Goal: Find specific fact: Find specific fact

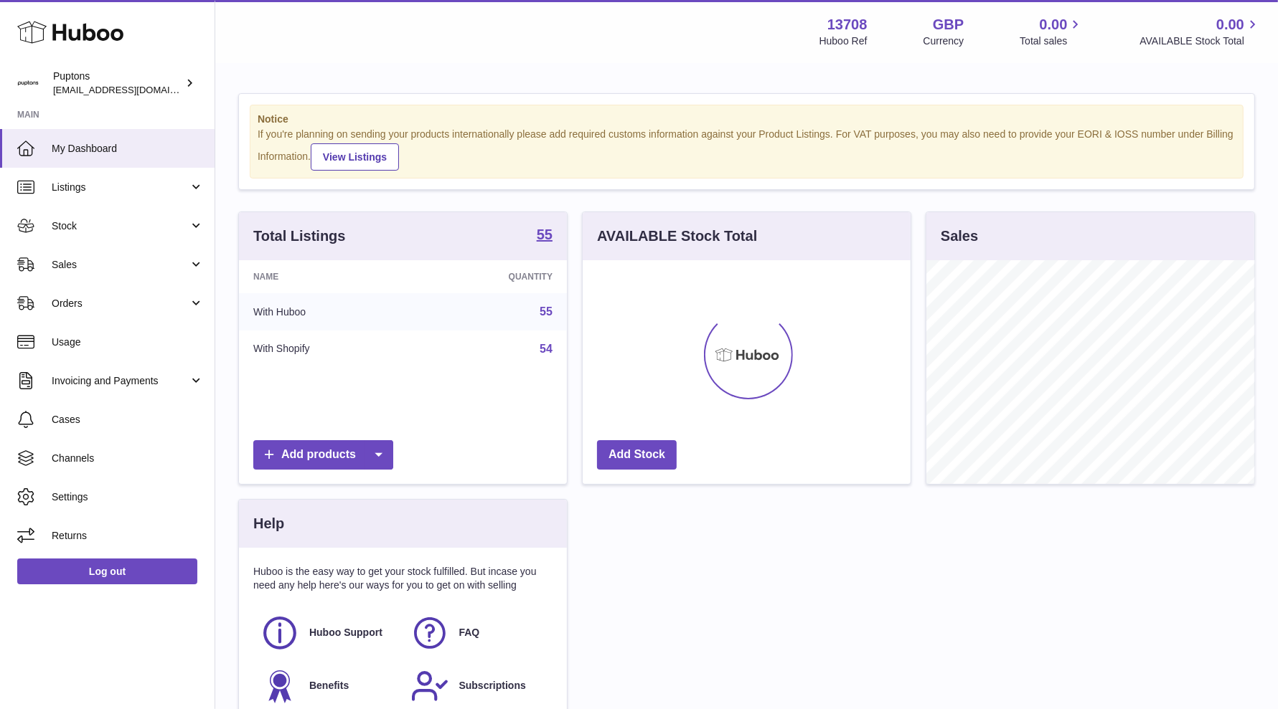
scroll to position [223, 328]
click at [91, 263] on span "Sales" at bounding box center [120, 265] width 137 height 14
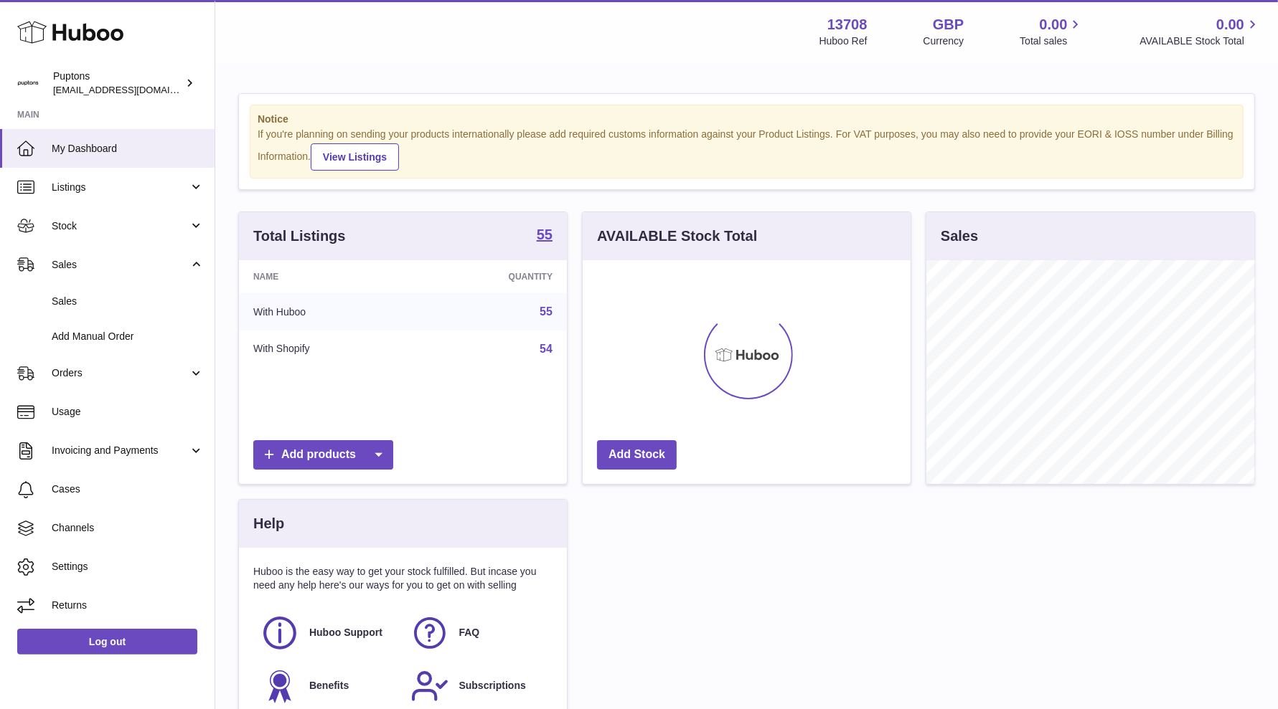
click at [108, 298] on span "Sales" at bounding box center [128, 302] width 152 height 14
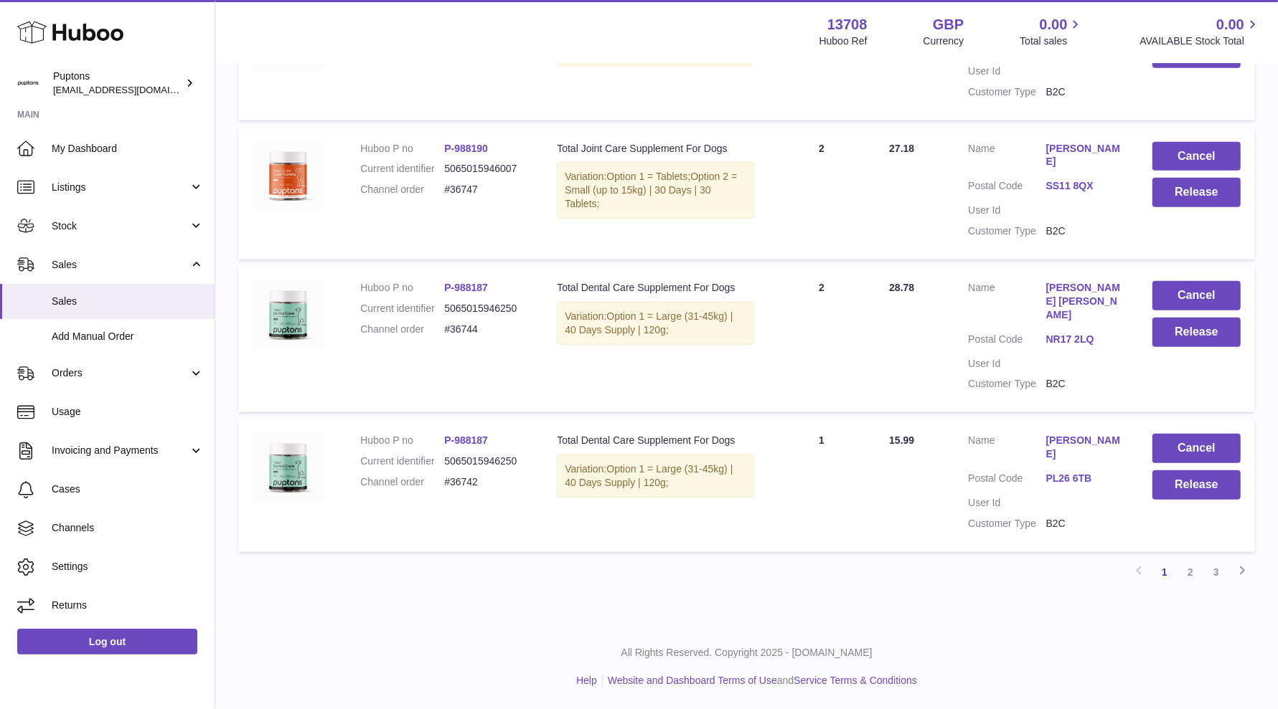
scroll to position [1250, 0]
click at [1196, 571] on link "2" at bounding box center [1190, 573] width 26 height 26
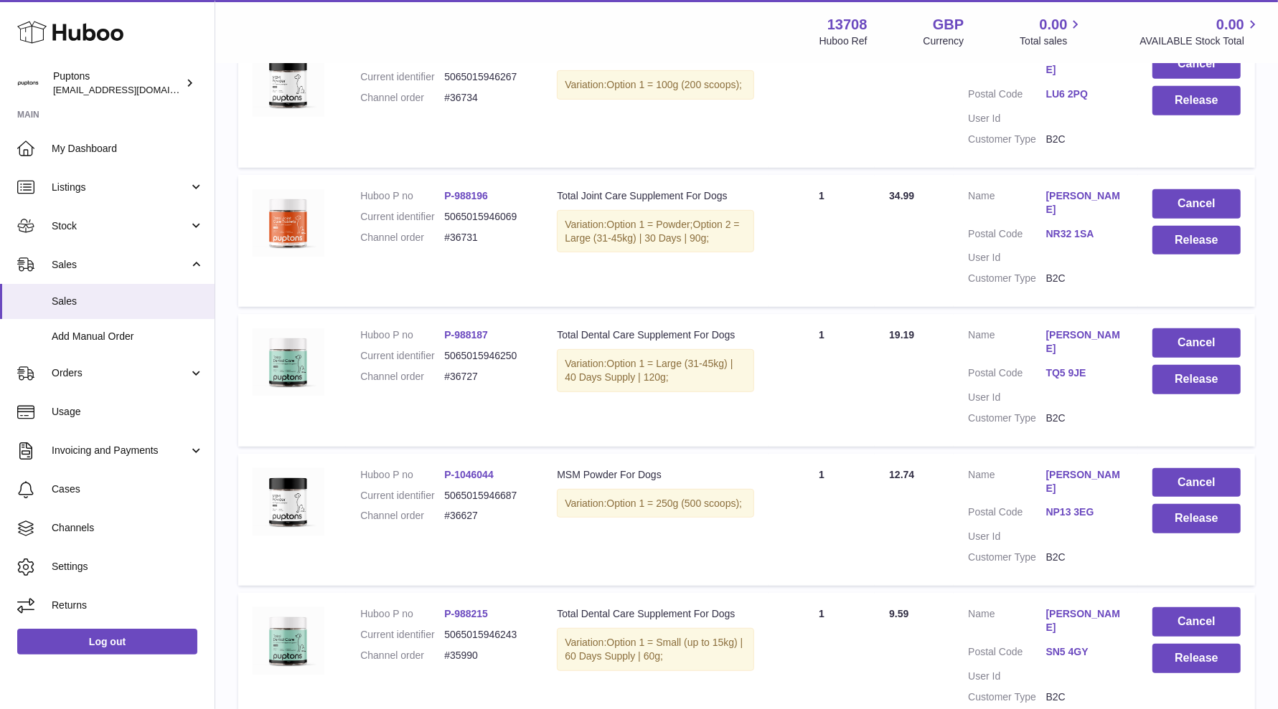
scroll to position [601, 0]
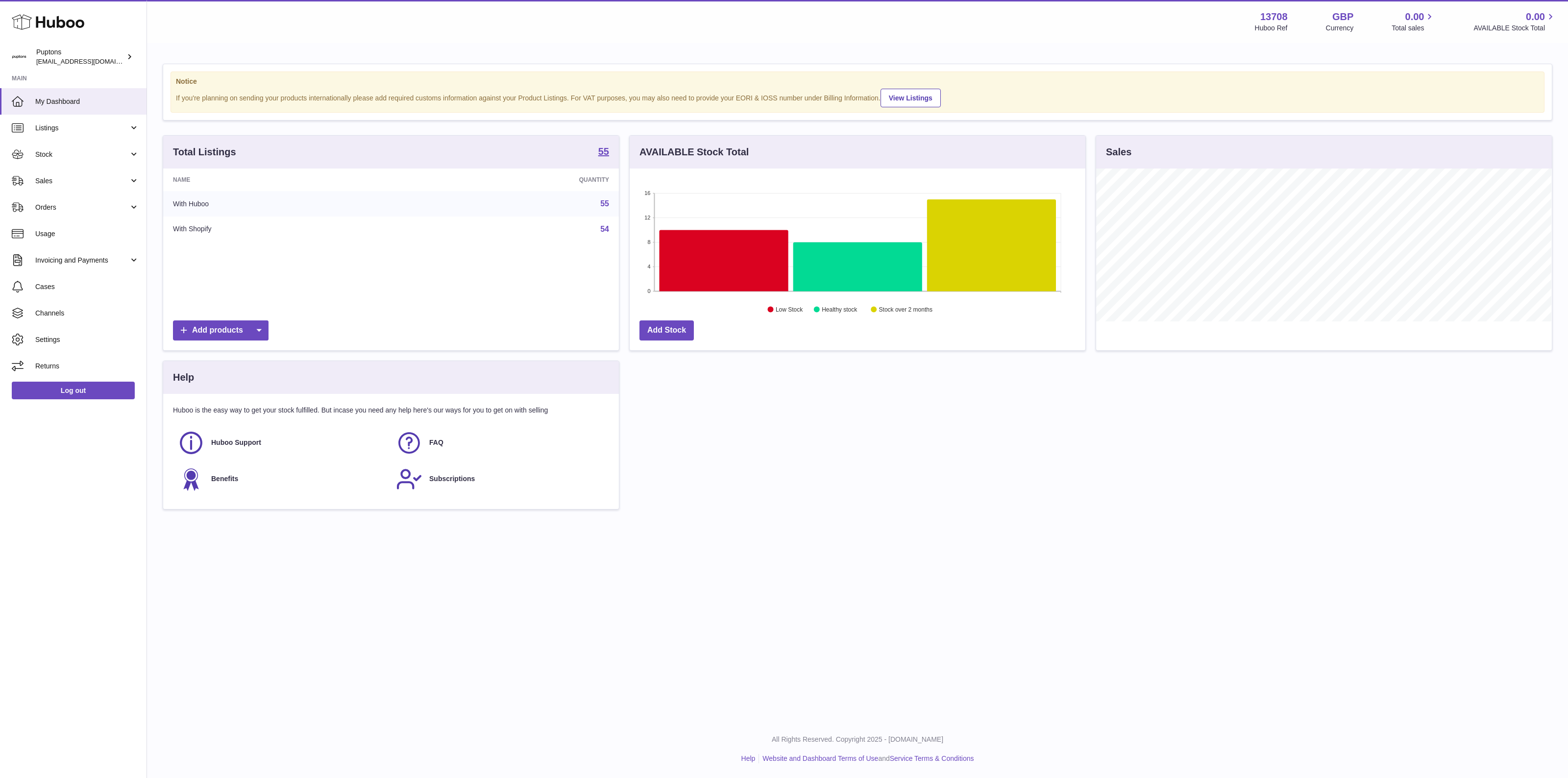
scroll to position [489859, 489465]
click at [85, 183] on span "Sales" at bounding box center [82, 181] width 94 height 10
click at [86, 202] on span "Sales" at bounding box center [87, 206] width 104 height 10
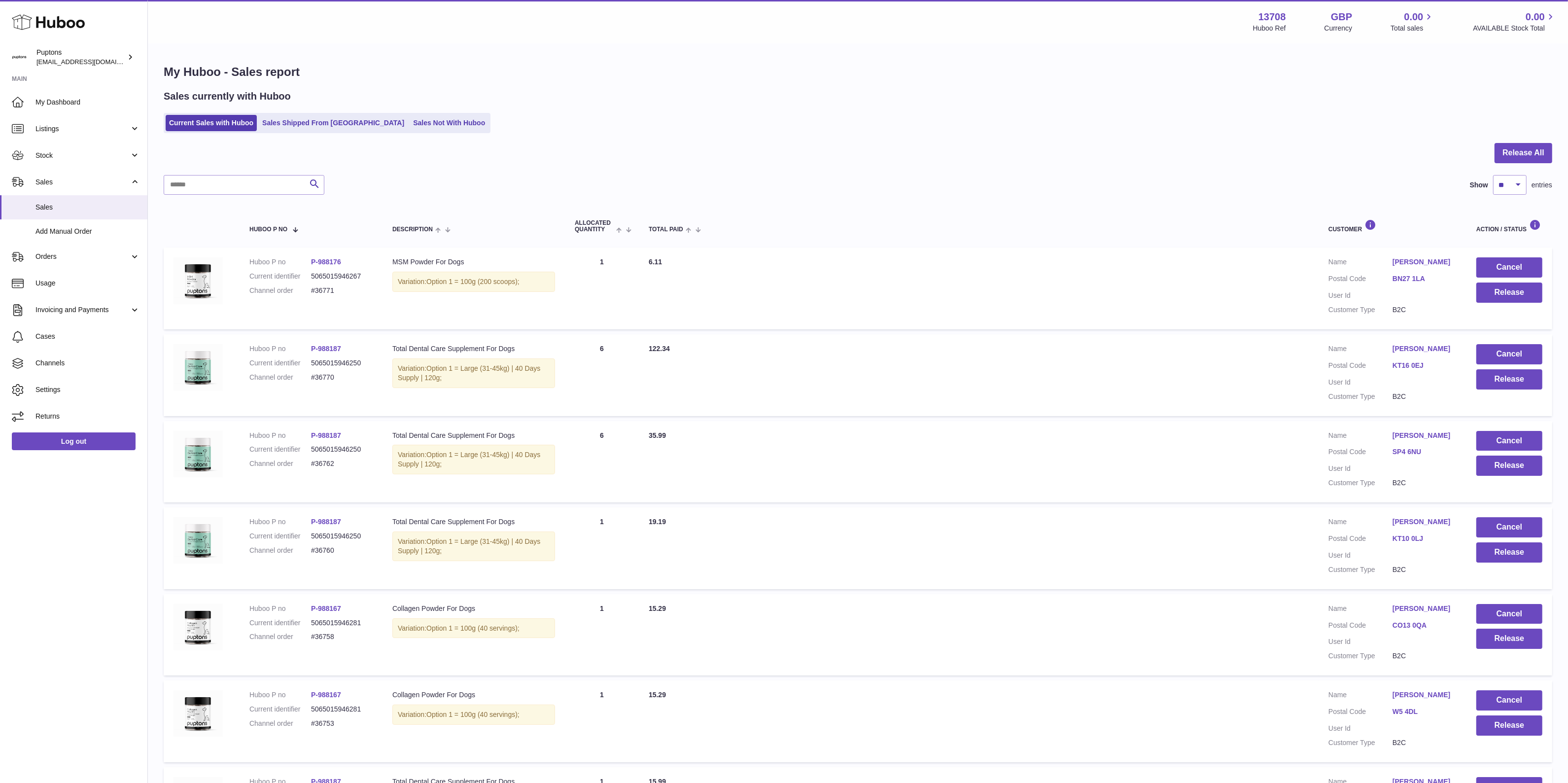
click at [318, 375] on dd "#36770" at bounding box center [342, 377] width 62 height 10
copy dd "36770"
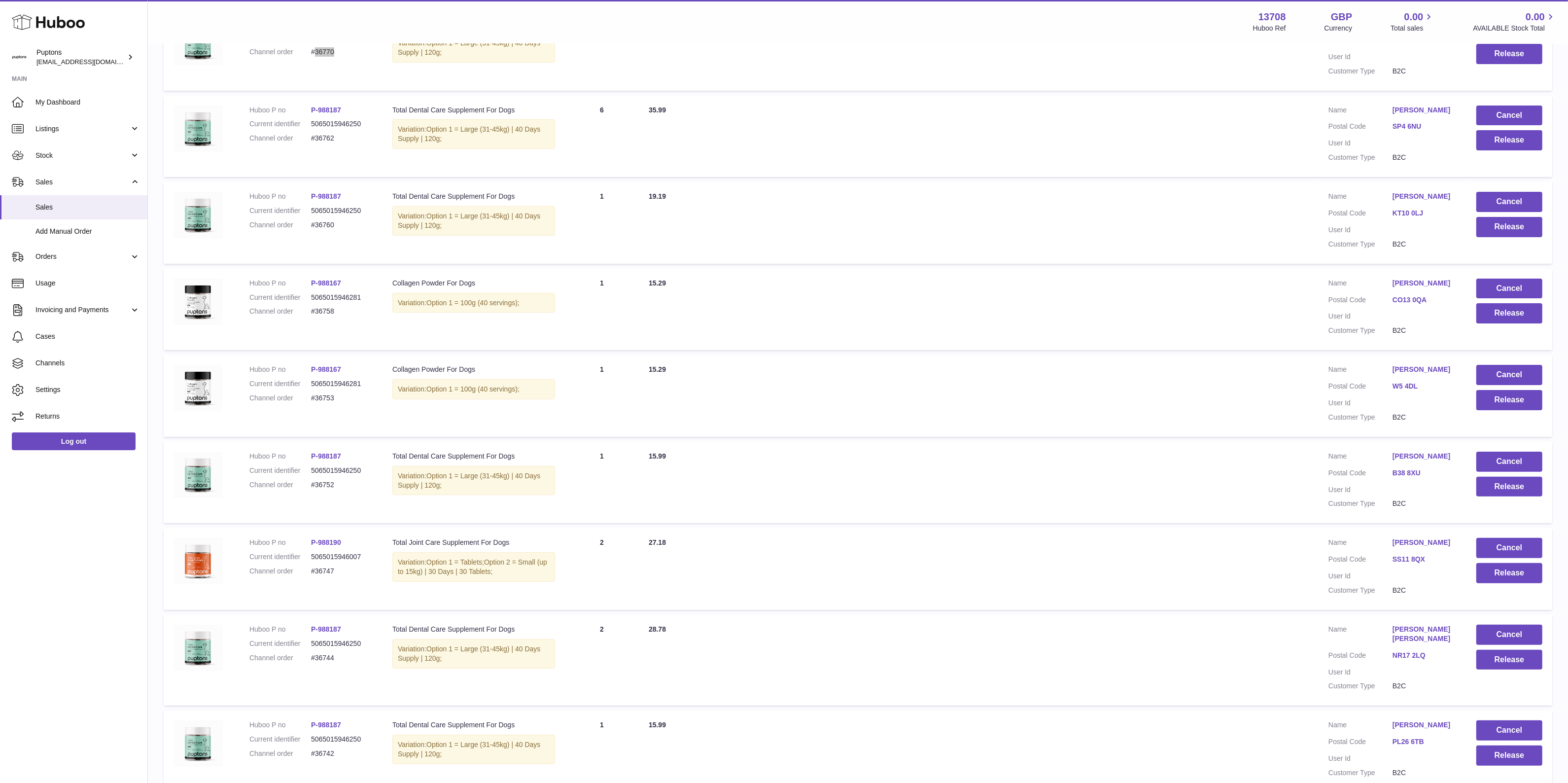
scroll to position [452, 0]
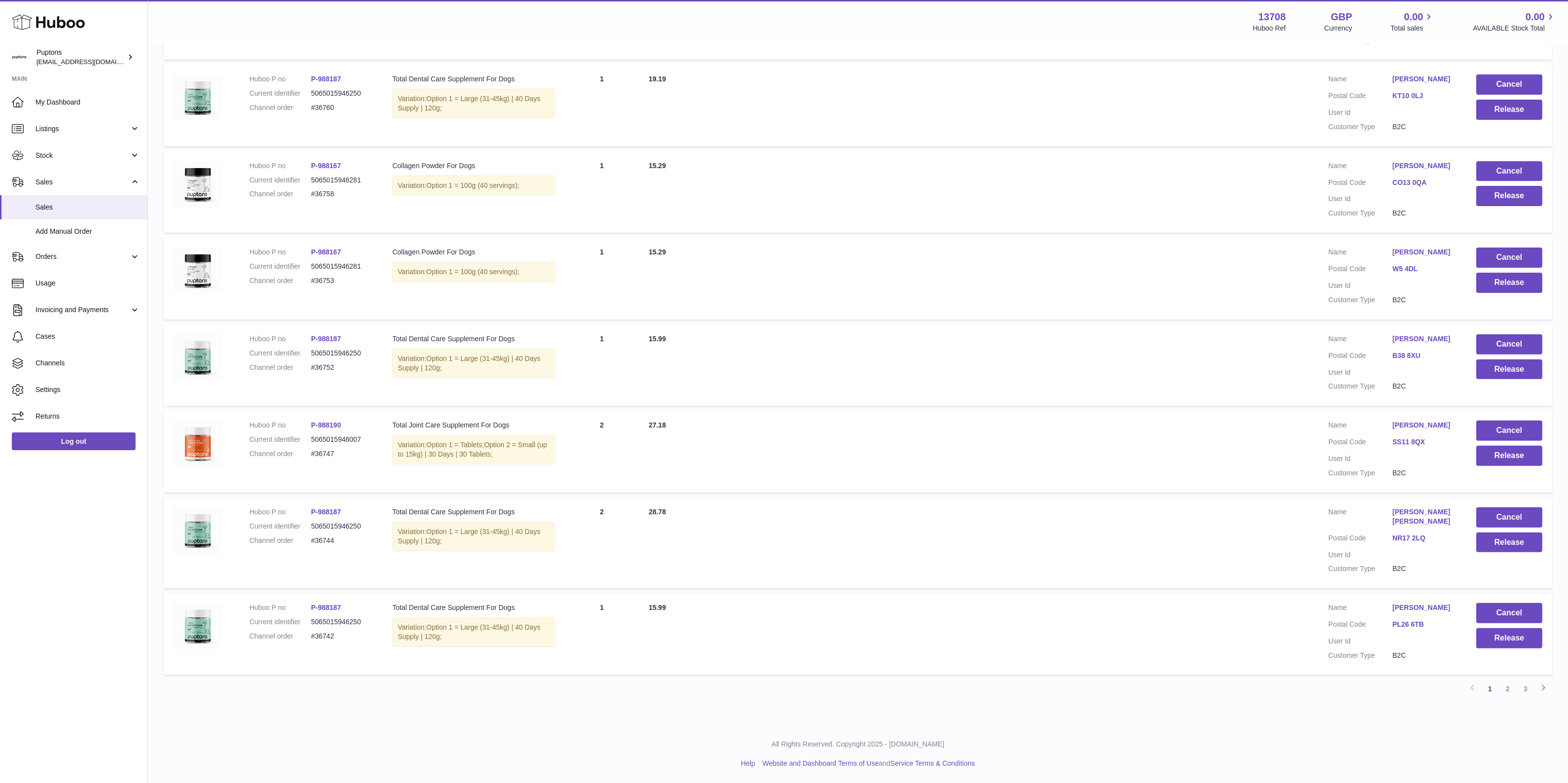
click at [1509, 687] on link "2" at bounding box center [1508, 689] width 18 height 18
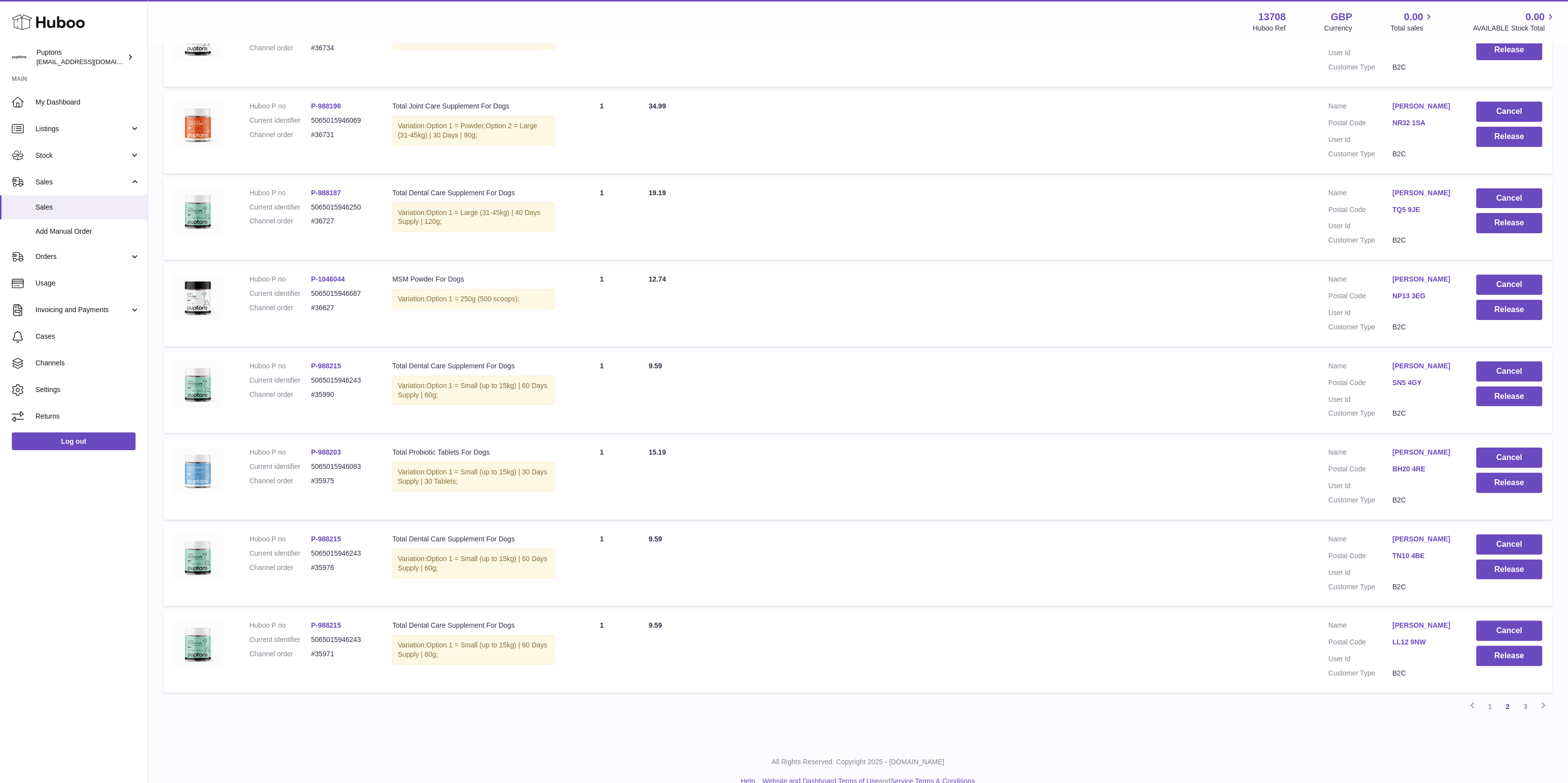
scroll to position [452, 0]
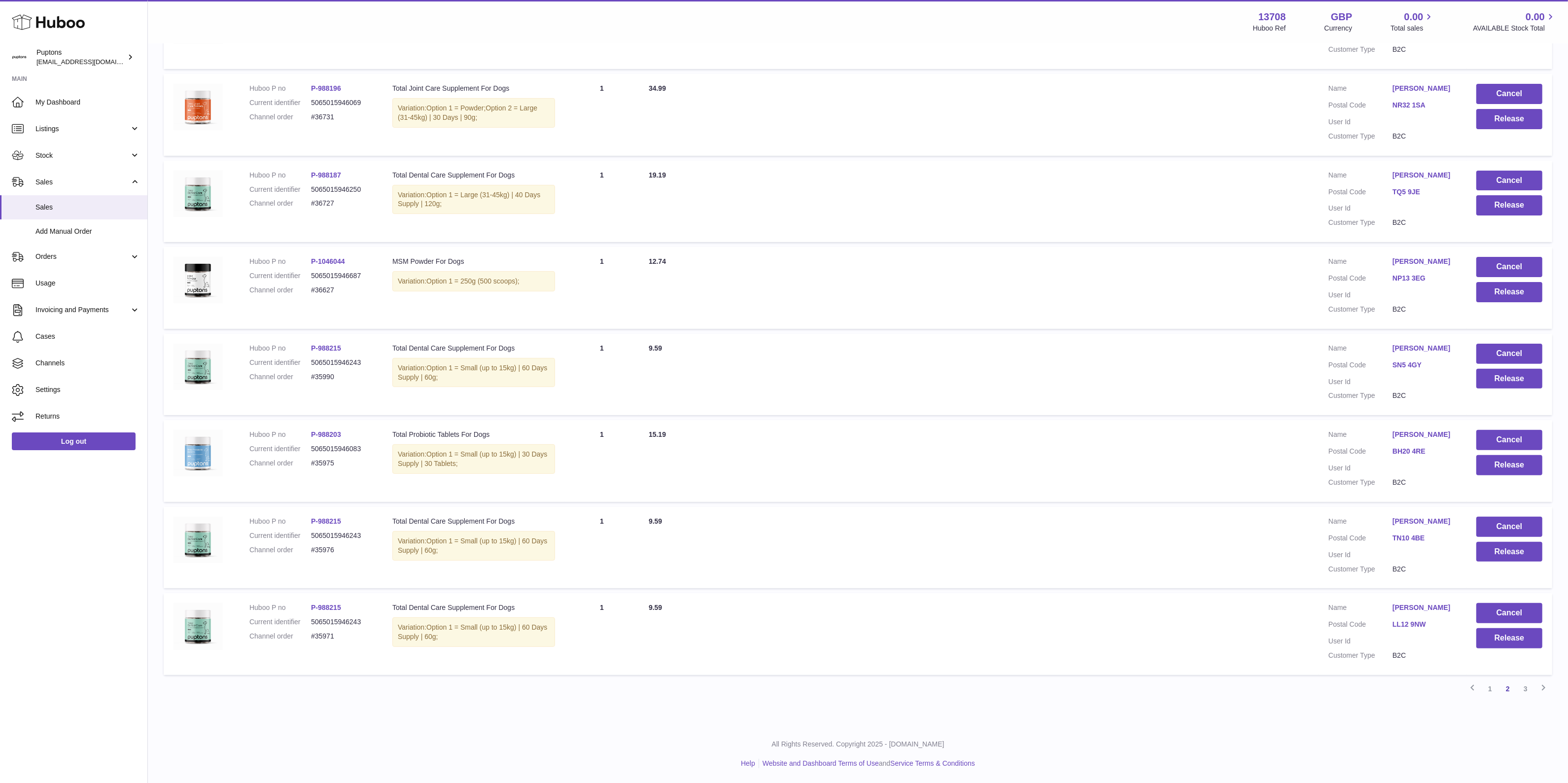
click at [1488, 687] on link "1" at bounding box center [1490, 689] width 18 height 18
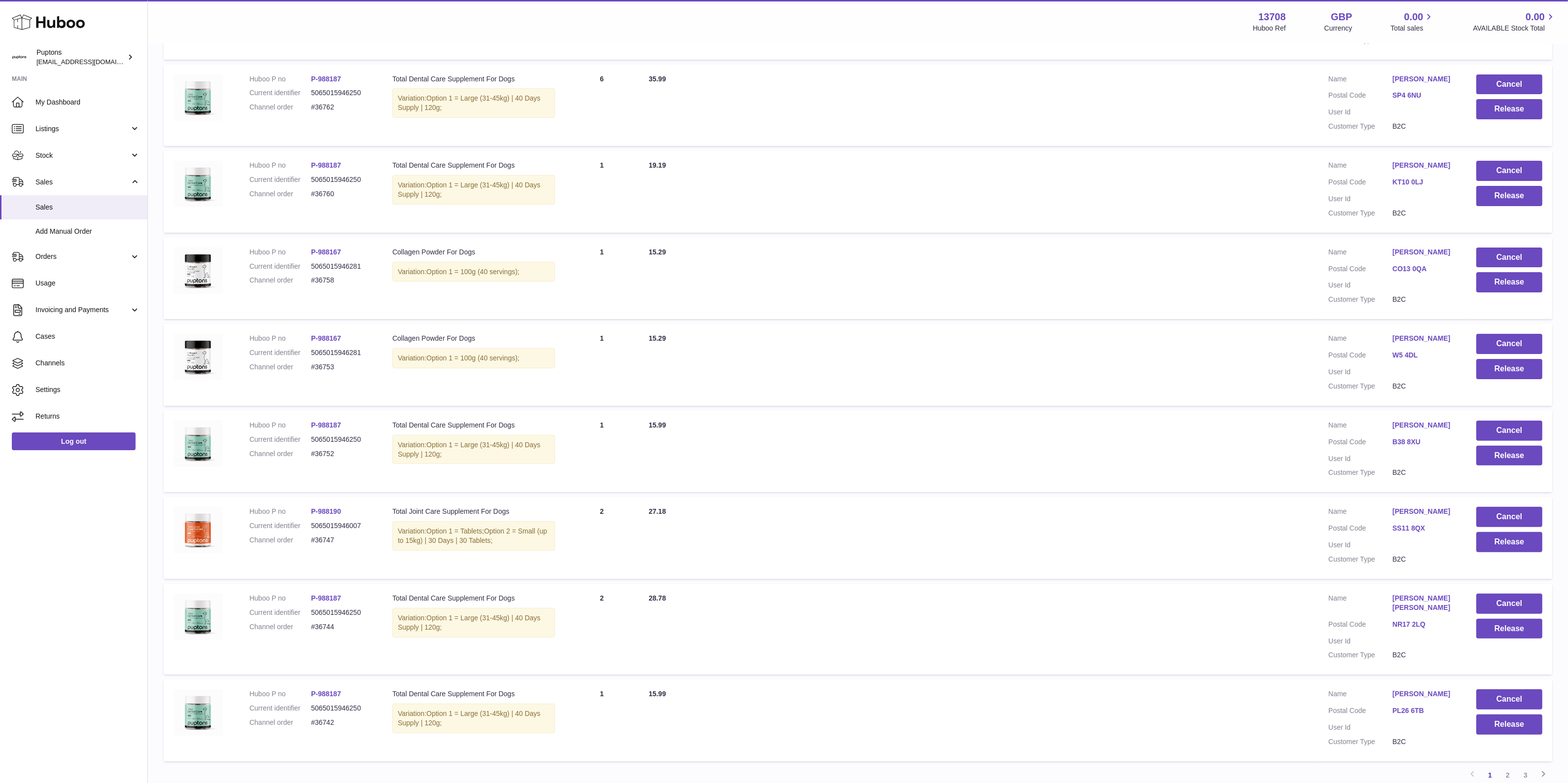
scroll to position [329, 0]
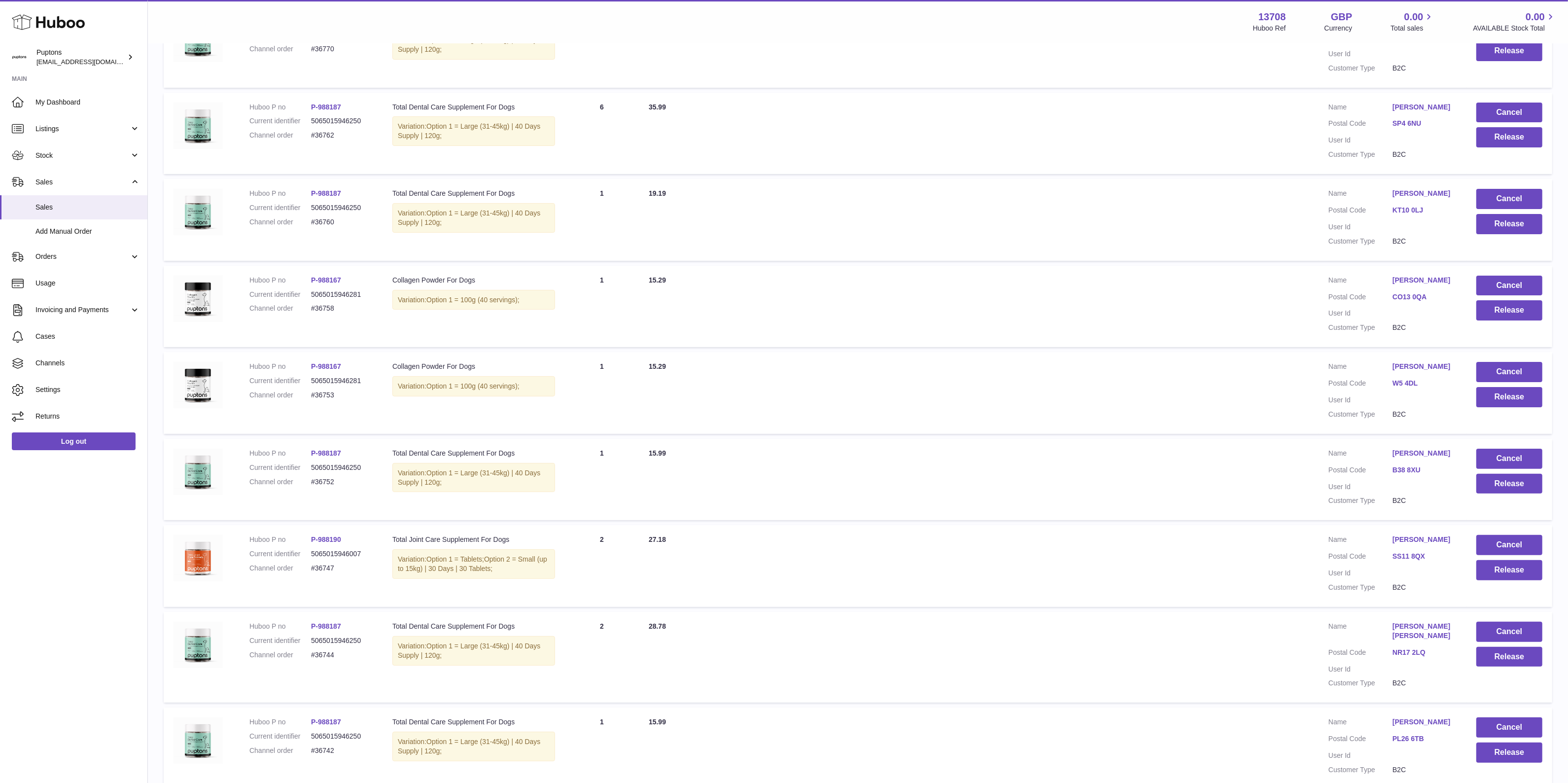
click at [326, 573] on dd "#36747" at bounding box center [342, 569] width 62 height 10
copy dd "36747"
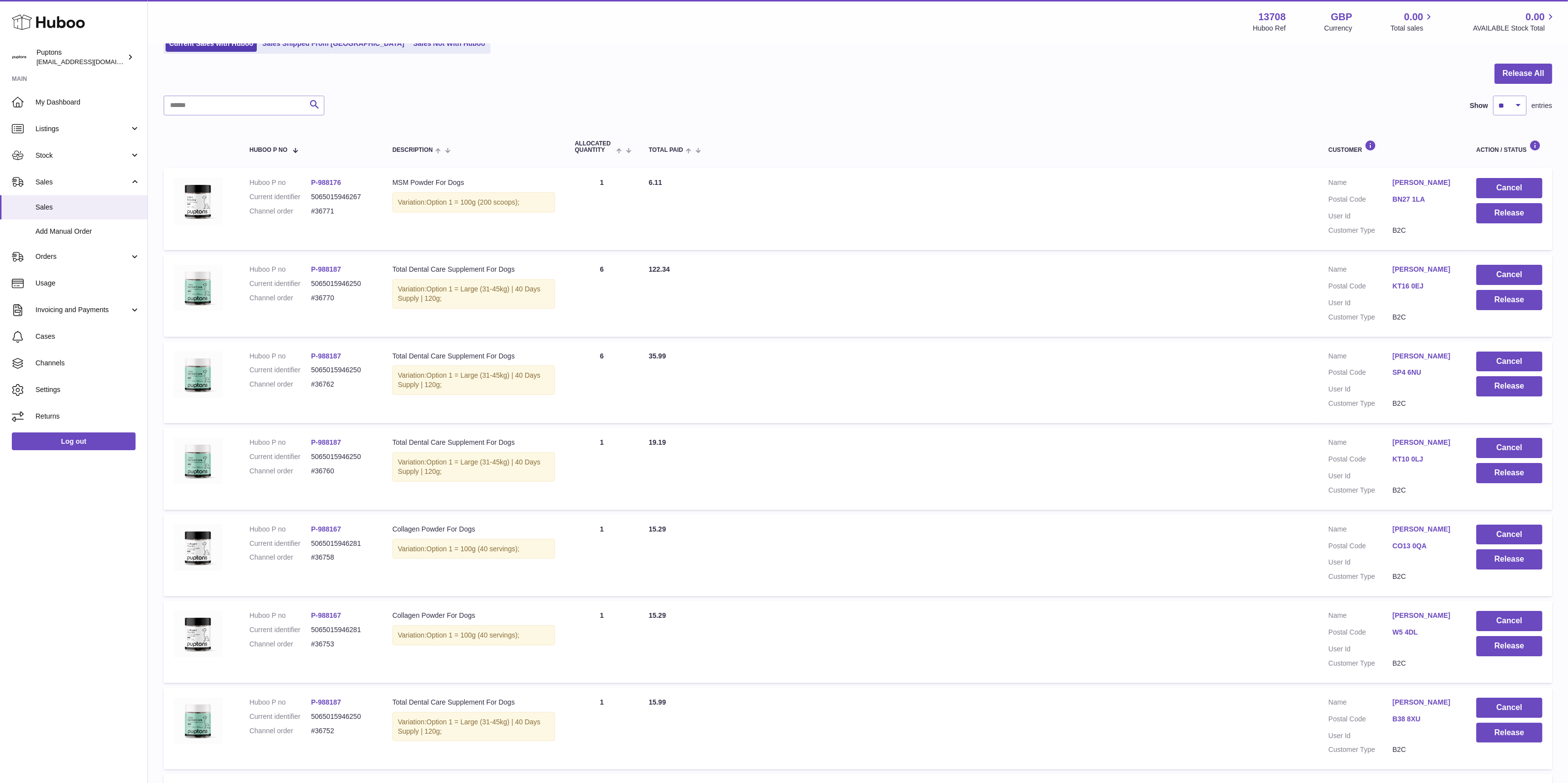
scroll to position [20, 0]
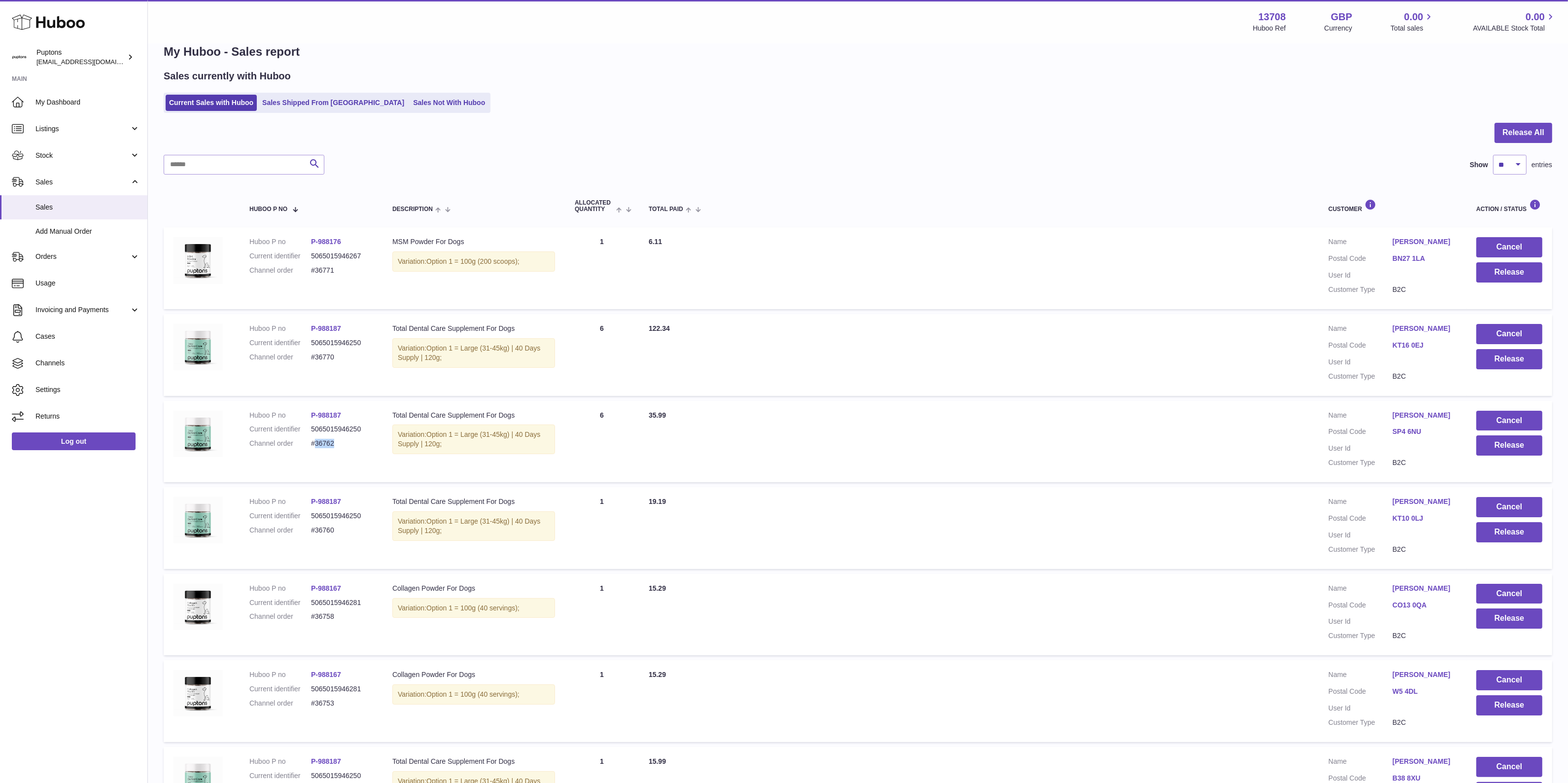
drag, startPoint x: 334, startPoint y: 454, endPoint x: 317, endPoint y: 454, distance: 17.0
click at [317, 448] on dd "#36762" at bounding box center [342, 443] width 62 height 10
copy dd "36762"
click at [343, 359] on dd "#36770" at bounding box center [342, 357] width 62 height 10
drag, startPoint x: 337, startPoint y: 272, endPoint x: 317, endPoint y: 272, distance: 20.0
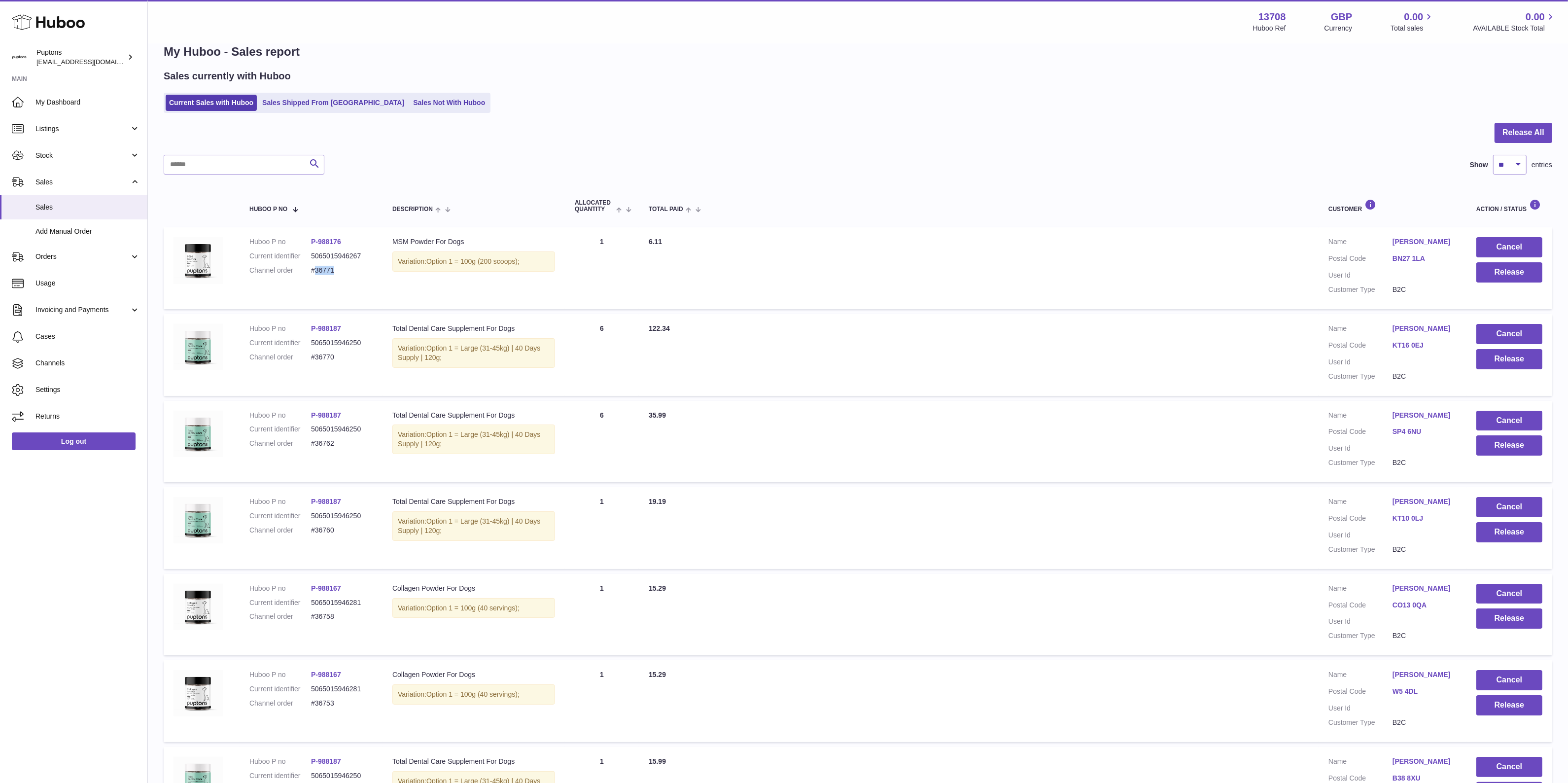
click at [317, 272] on dd "#36771" at bounding box center [342, 271] width 62 height 10
copy dd "36771"
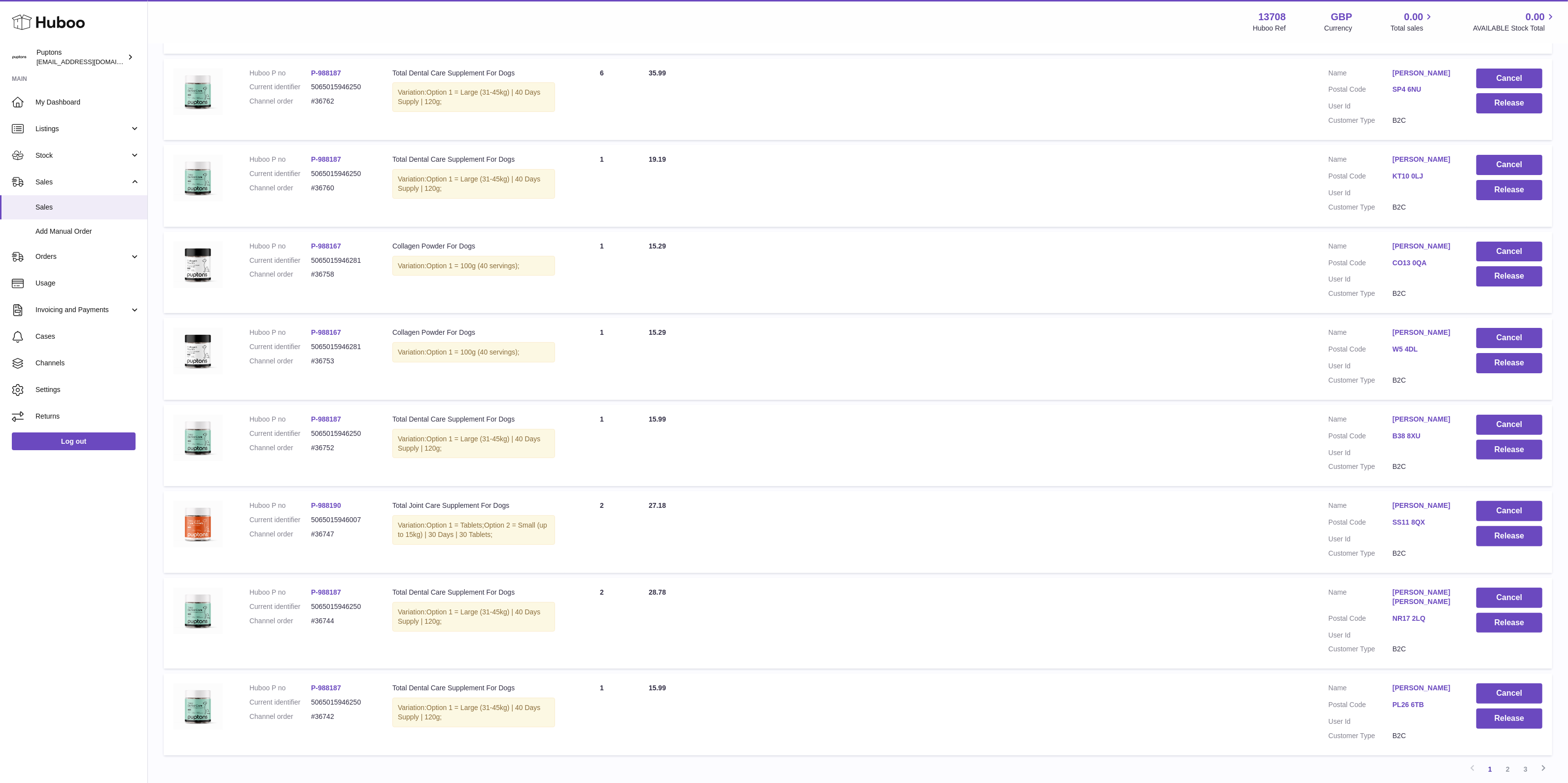
scroll to position [452, 0]
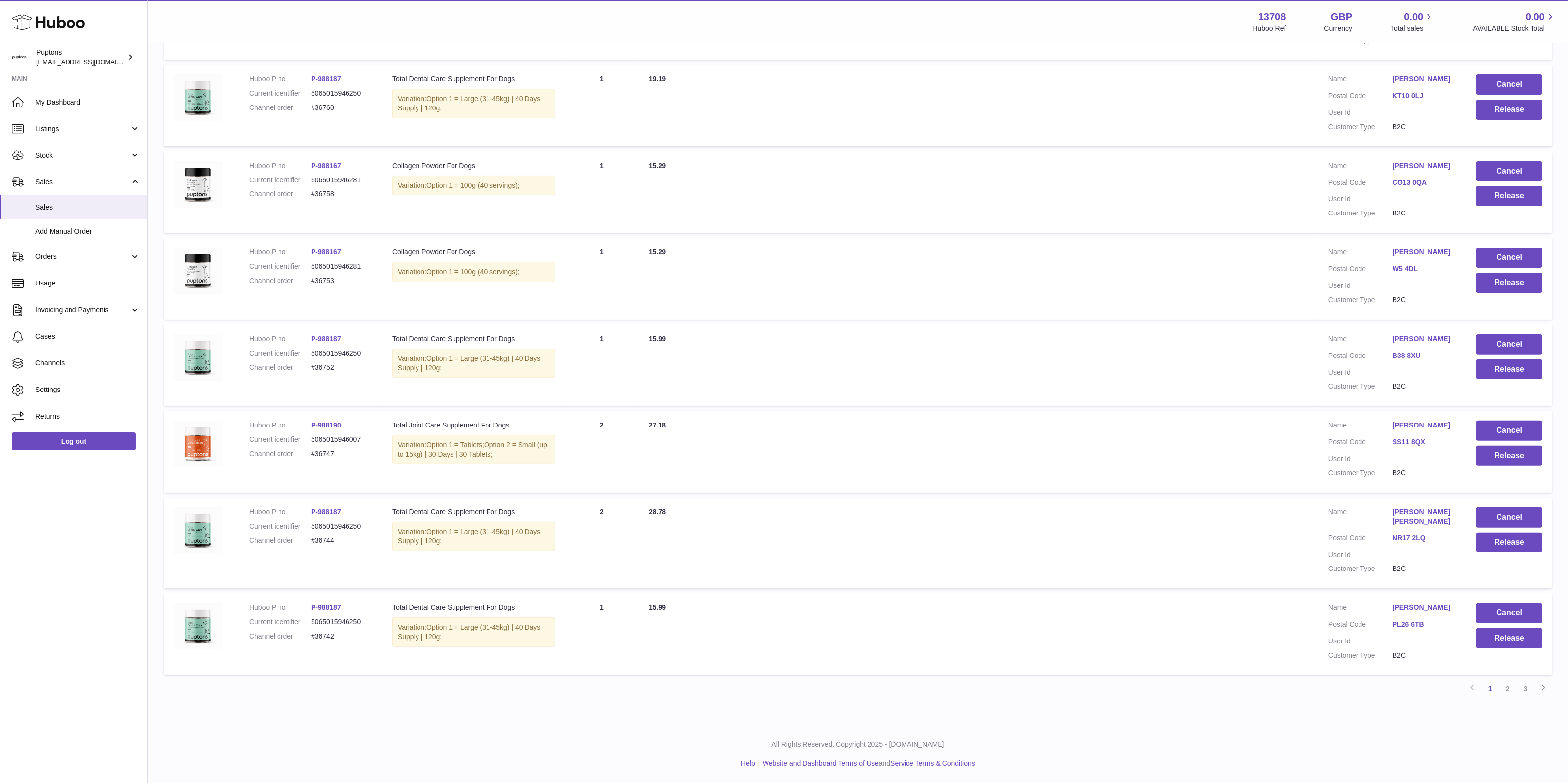
click at [1508, 690] on link "2" at bounding box center [1508, 689] width 18 height 18
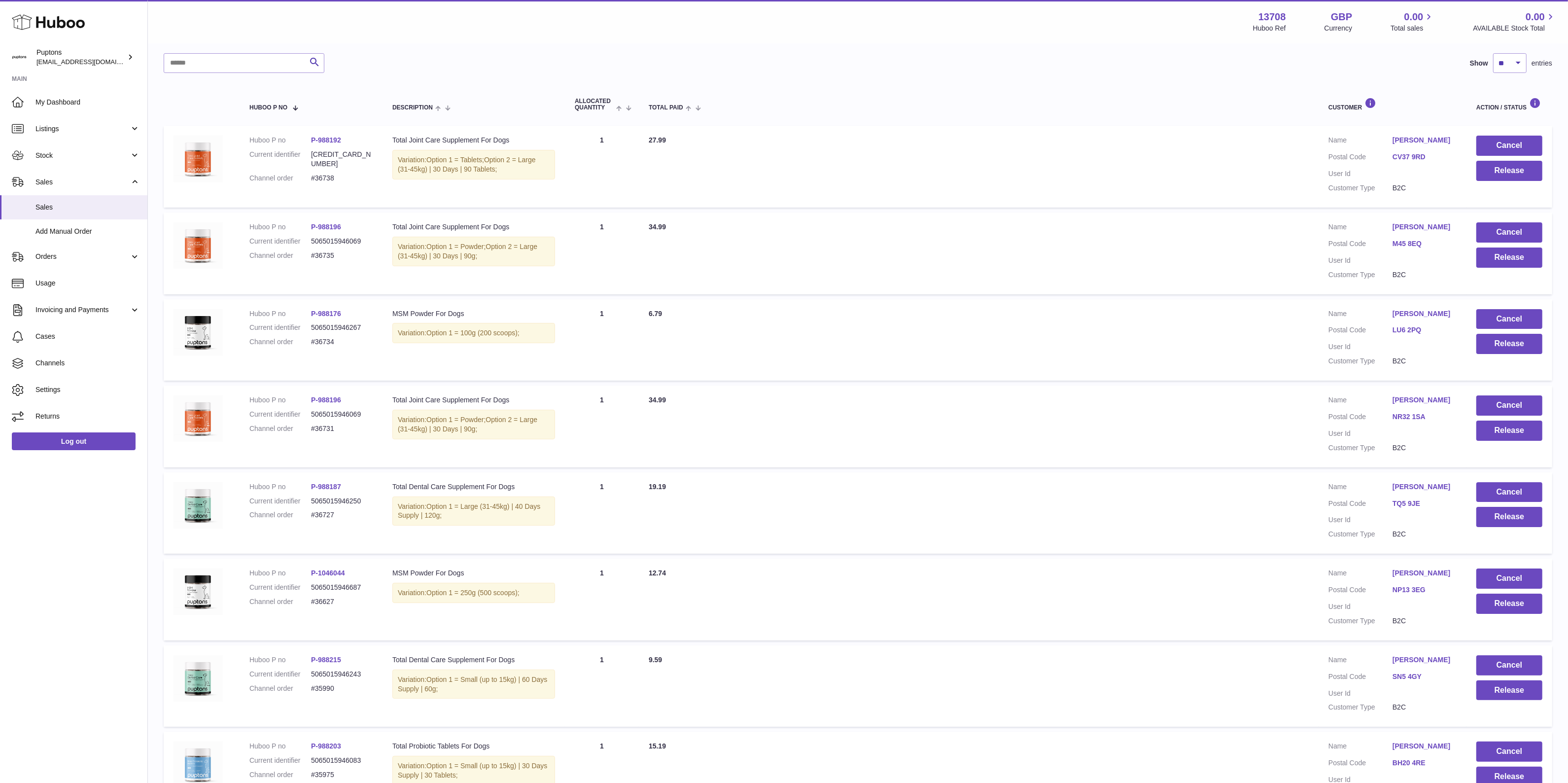
scroll to position [144, 0]
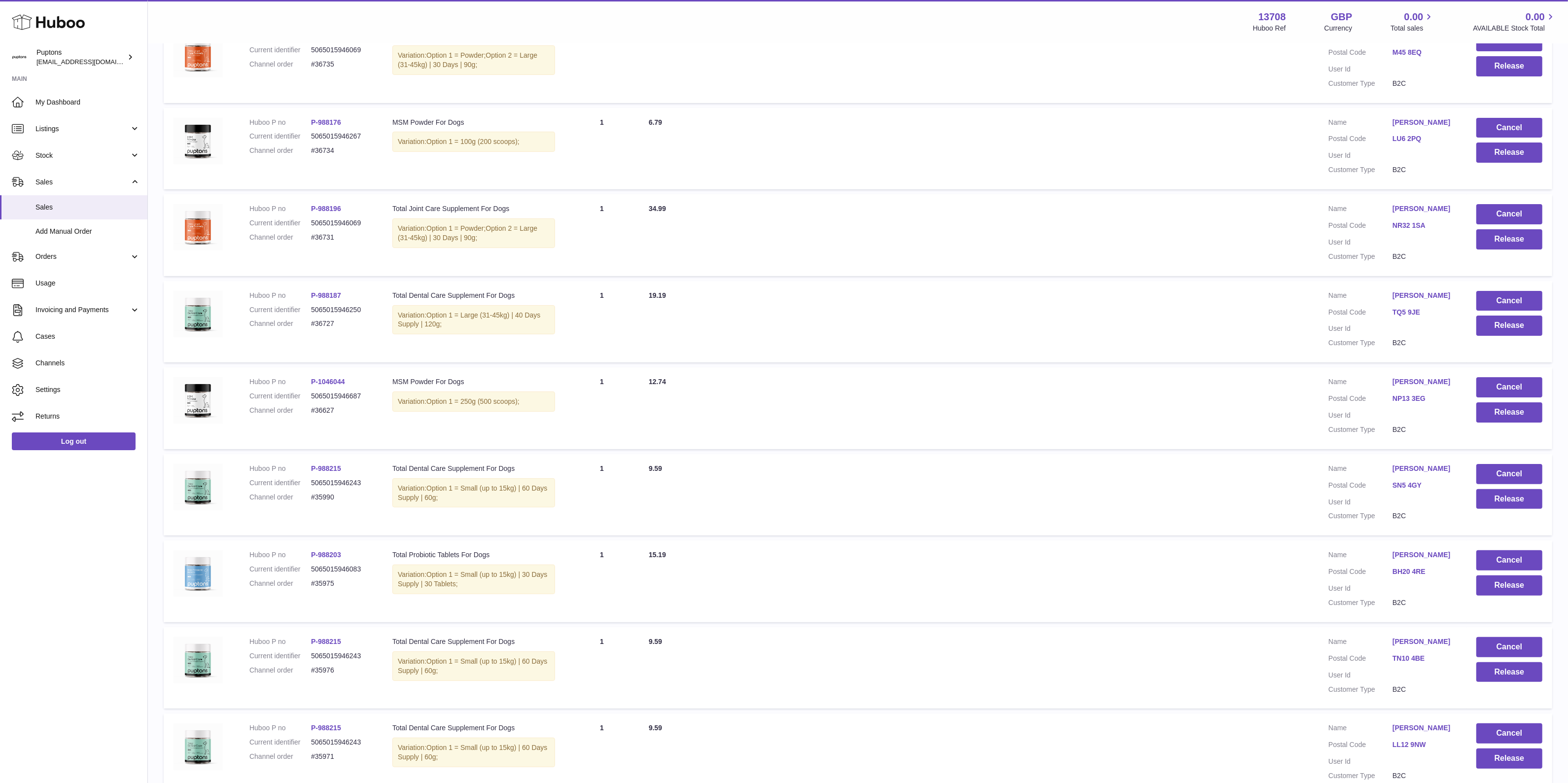
scroll to position [452, 0]
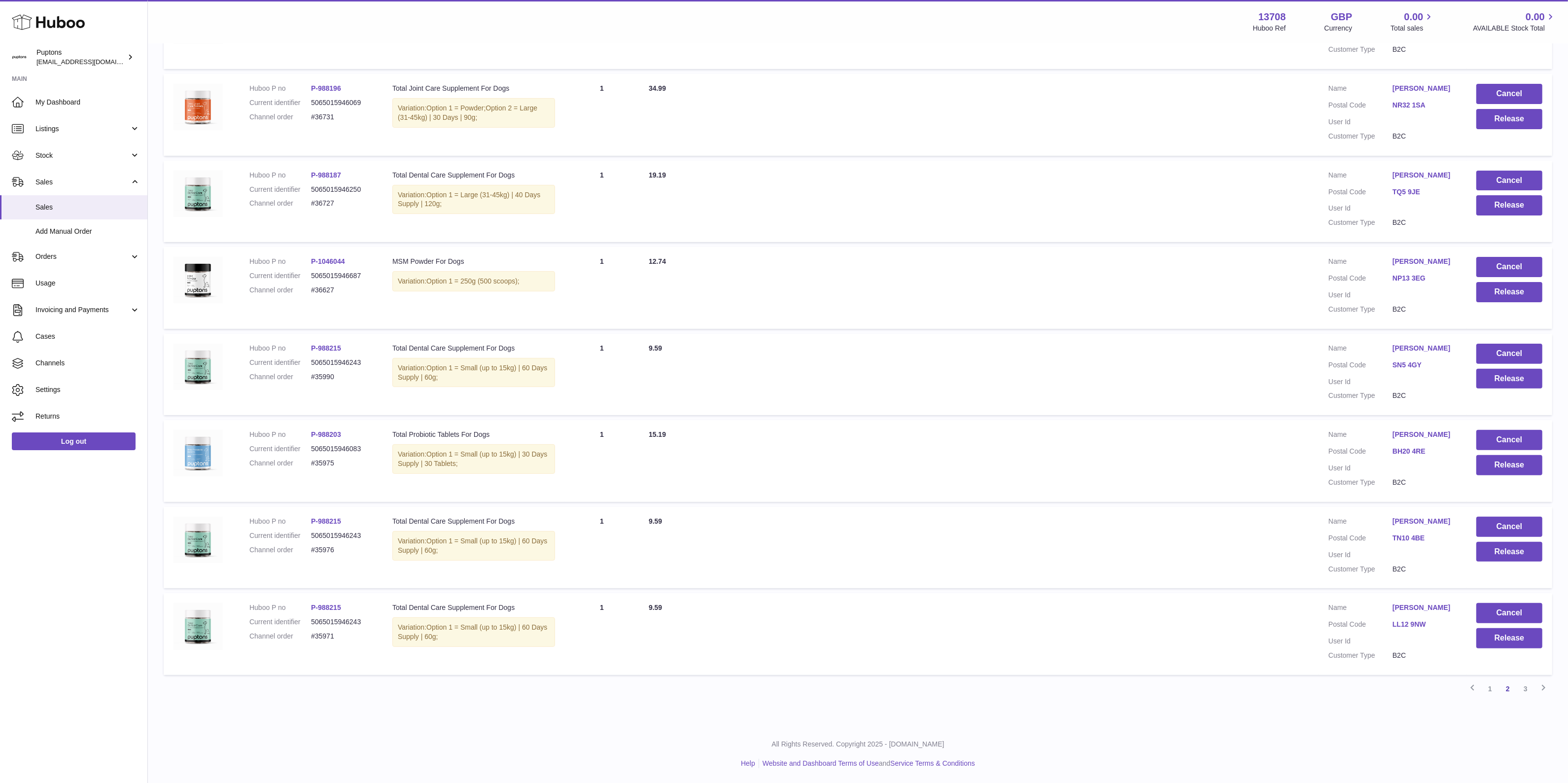
click at [1490, 693] on link "1" at bounding box center [1490, 689] width 18 height 18
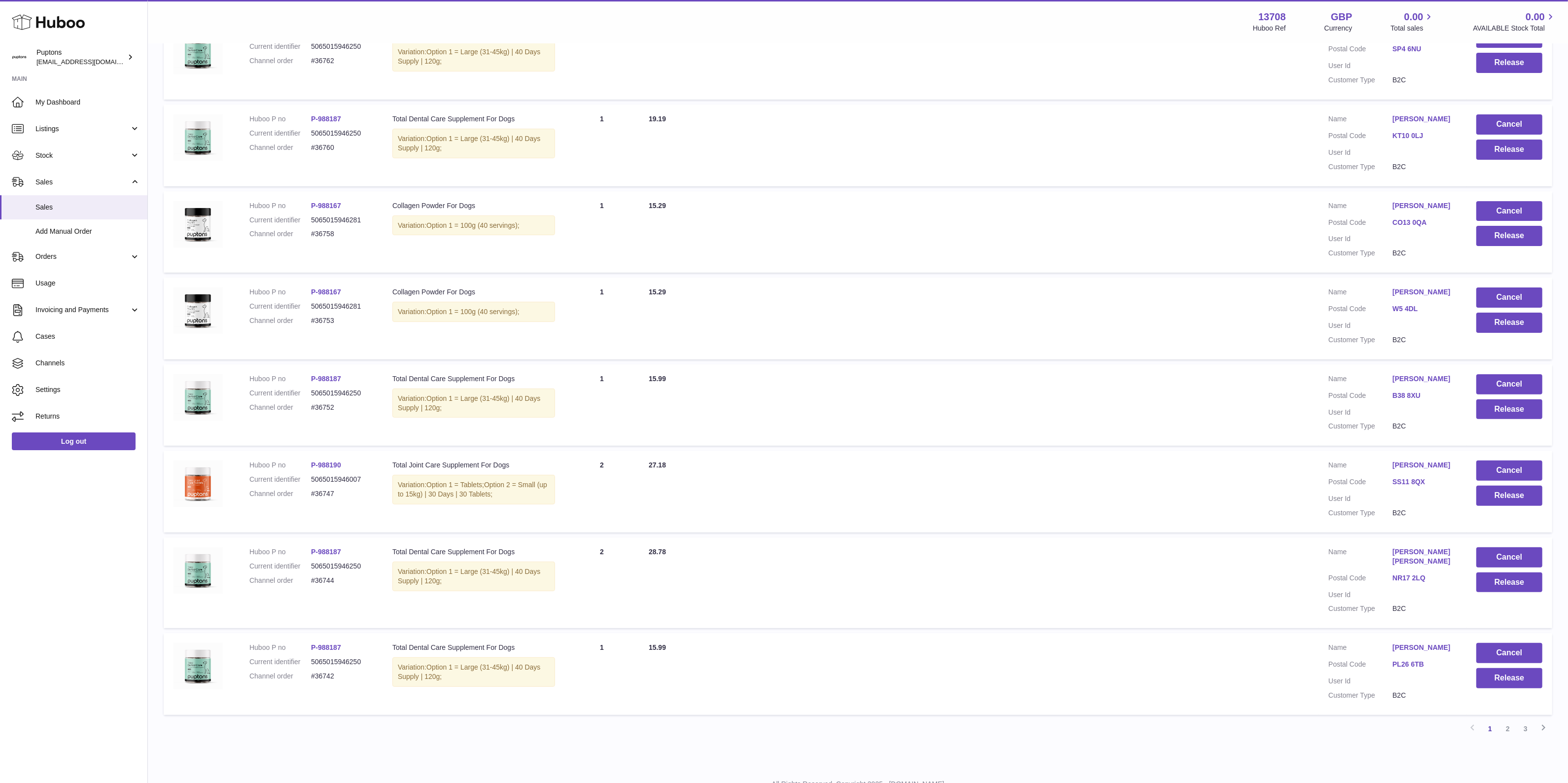
scroll to position [452, 0]
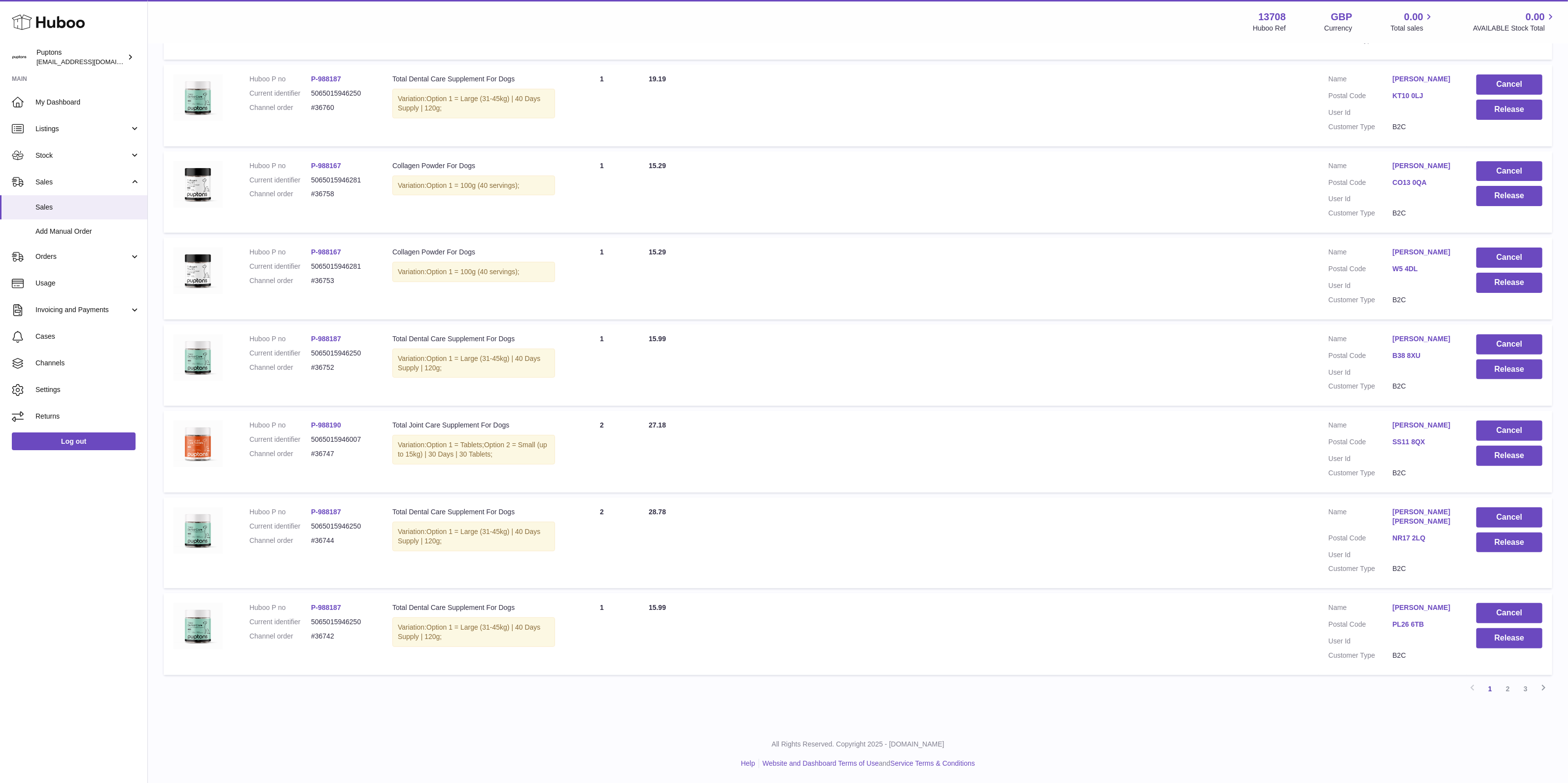
click at [1523, 688] on link "3" at bounding box center [1525, 689] width 18 height 18
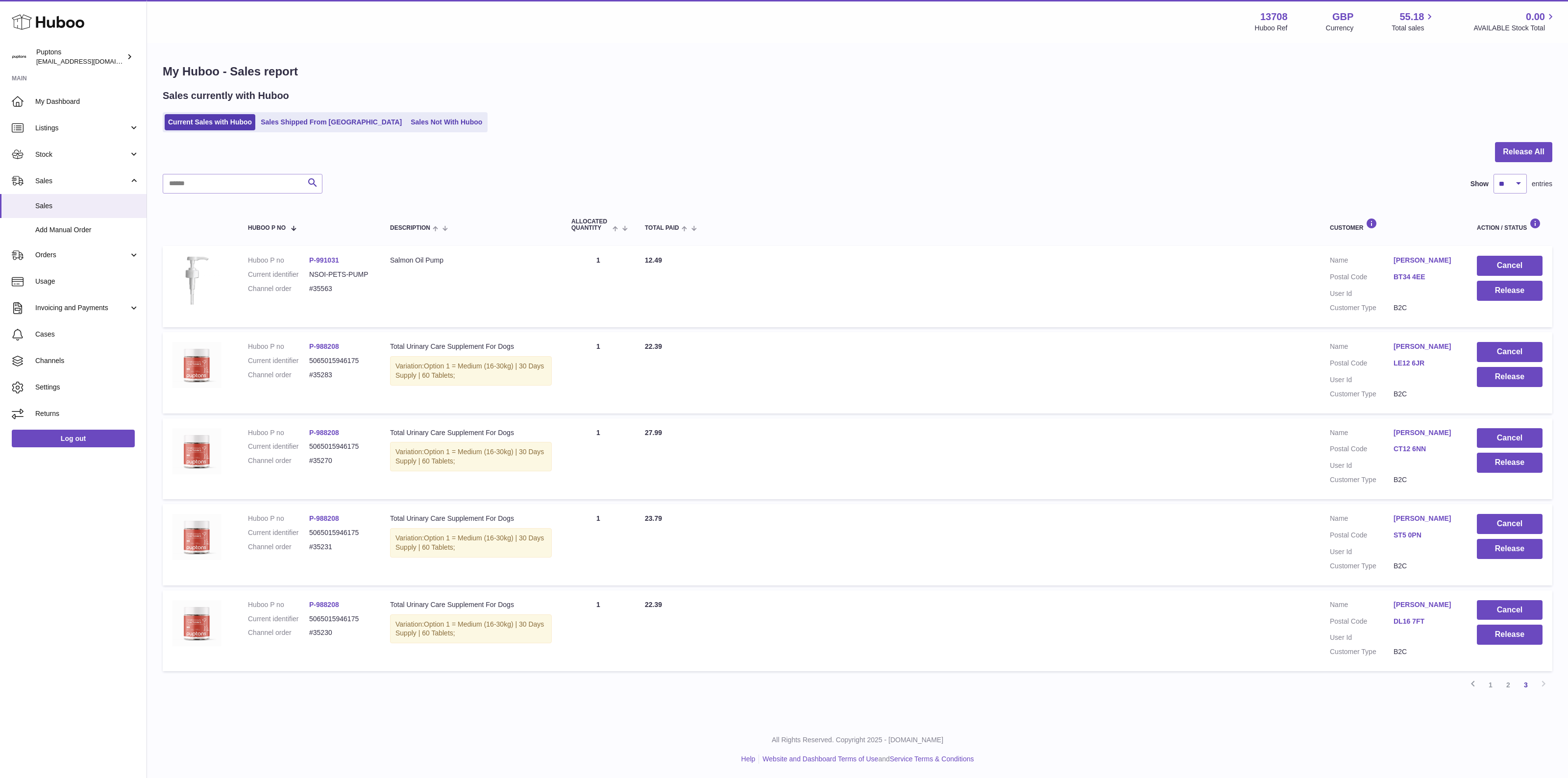
click at [1509, 686] on link "2" at bounding box center [1508, 685] width 18 height 18
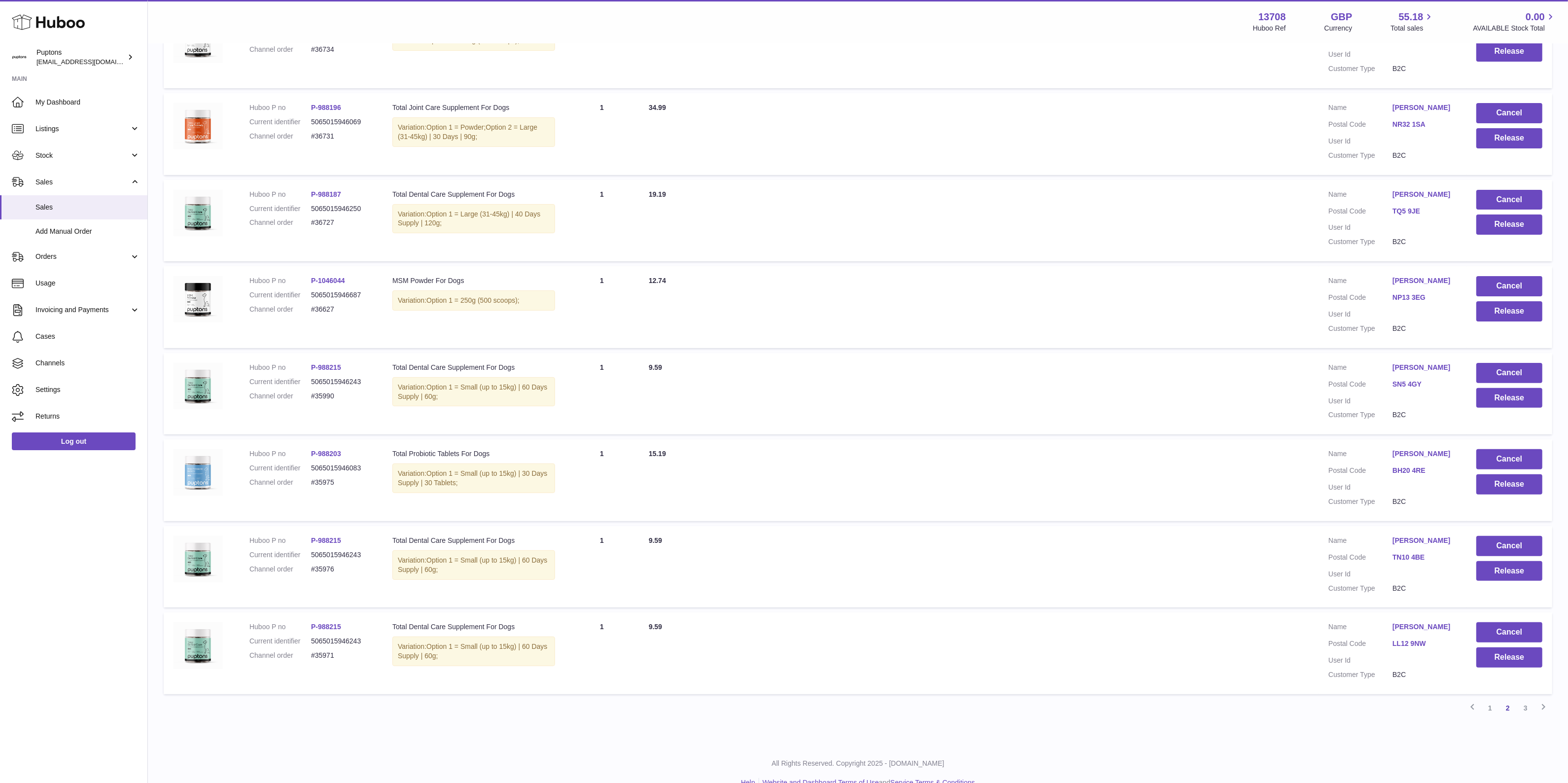
scroll to position [452, 0]
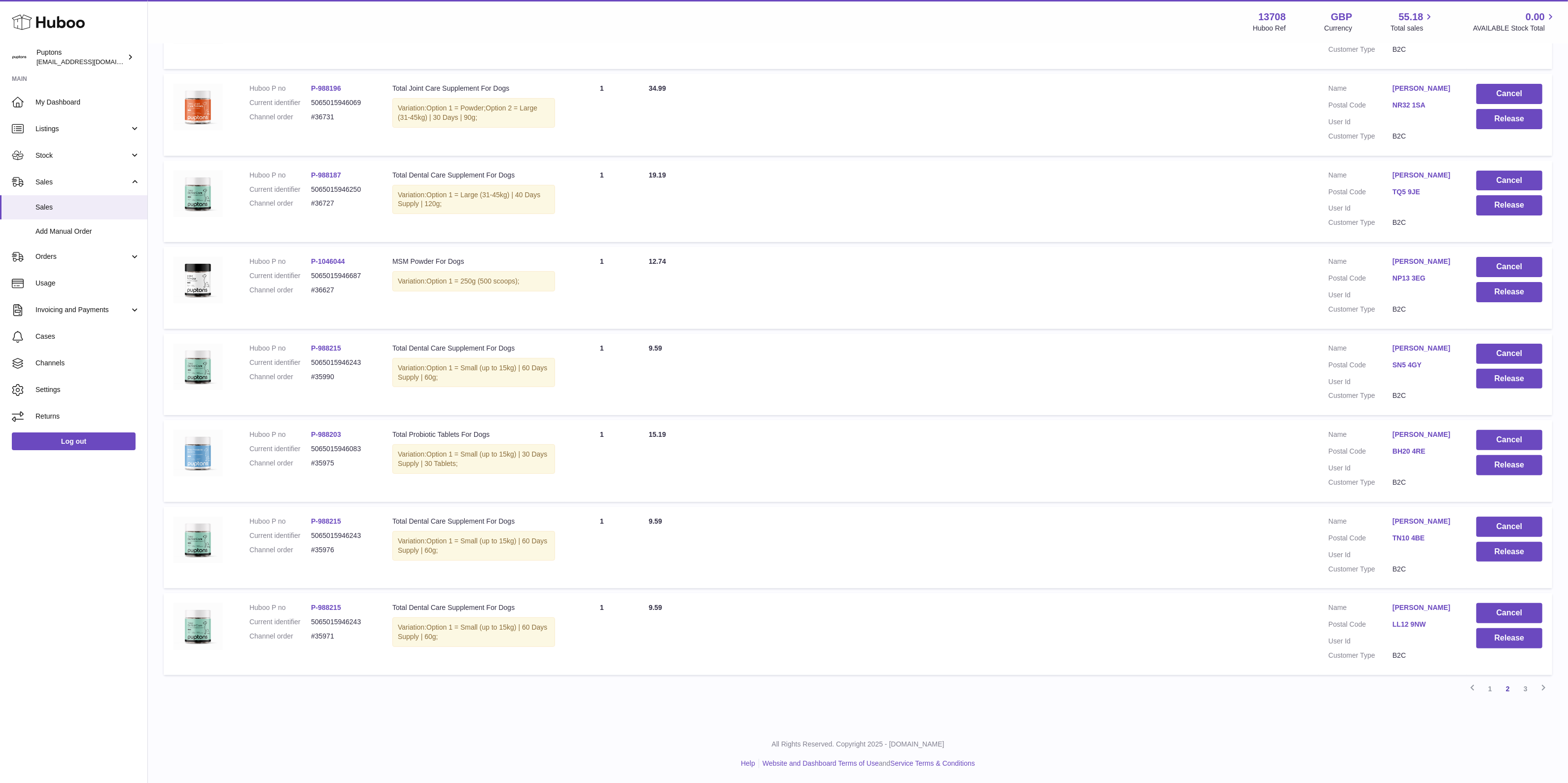
click at [1495, 691] on link "1" at bounding box center [1490, 689] width 18 height 18
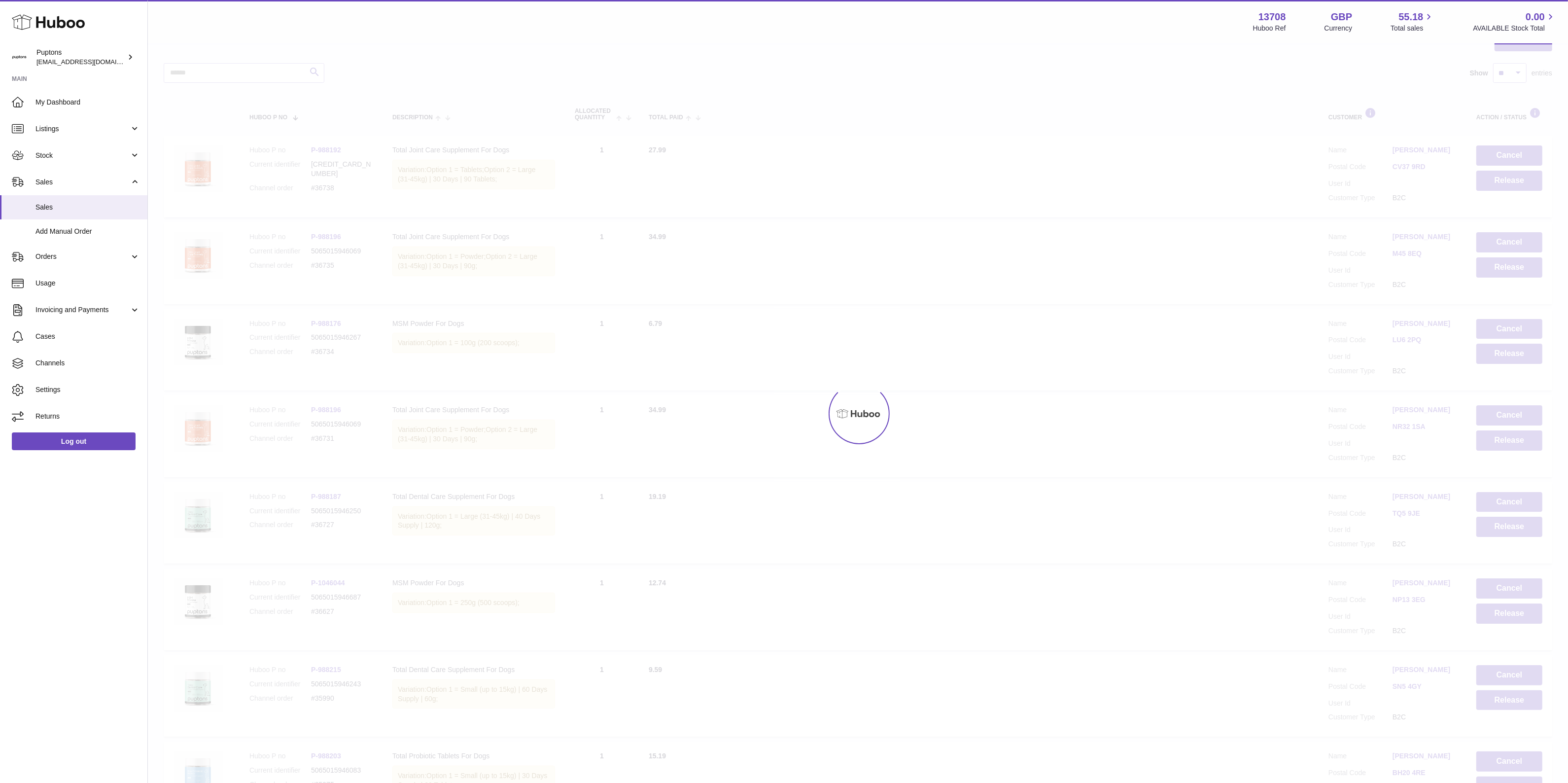
scroll to position [45, 0]
